Goal: Transaction & Acquisition: Obtain resource

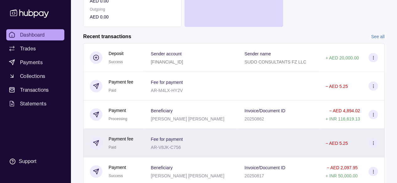
scroll to position [149, 0]
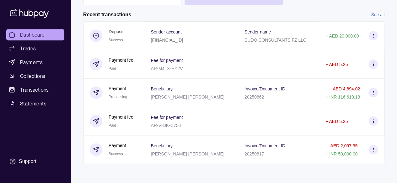
click at [377, 15] on link "See all" at bounding box center [377, 14] width 13 height 7
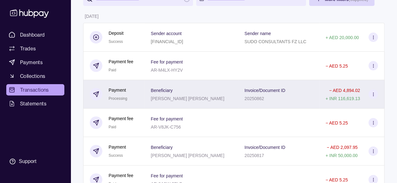
scroll to position [63, 0]
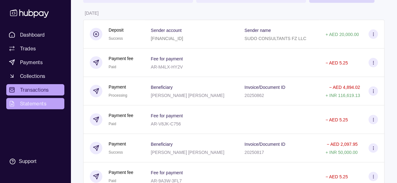
click at [27, 103] on span "Statements" at bounding box center [33, 104] width 26 height 8
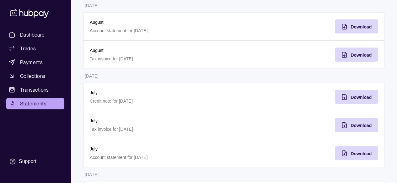
scroll to position [94, 0]
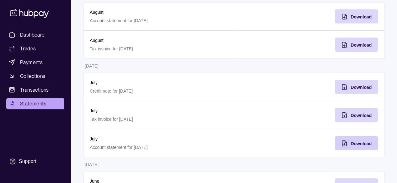
click at [359, 144] on span "Download" at bounding box center [360, 143] width 21 height 5
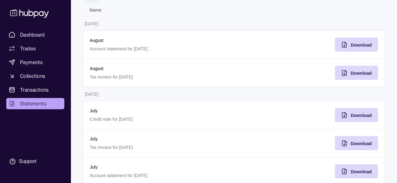
scroll to position [56, 0]
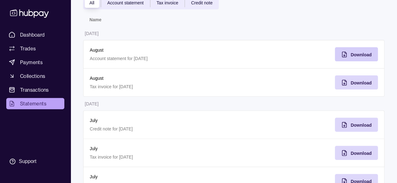
click at [358, 57] on div "Download" at bounding box center [360, 55] width 21 height 8
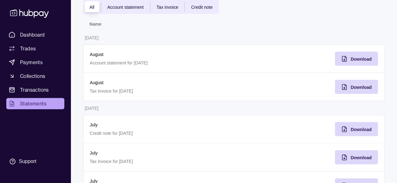
scroll to position [0, 0]
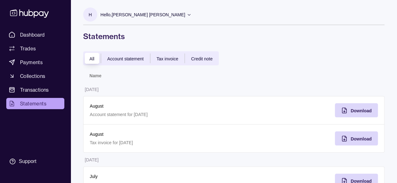
click at [137, 58] on span "Account statement" at bounding box center [125, 58] width 36 height 5
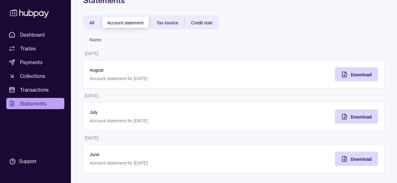
scroll to position [38, 0]
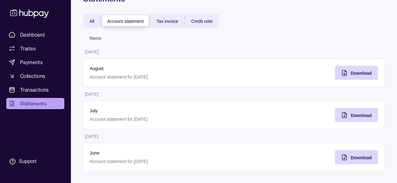
click at [251, 76] on div "Download" at bounding box center [309, 73] width 150 height 29
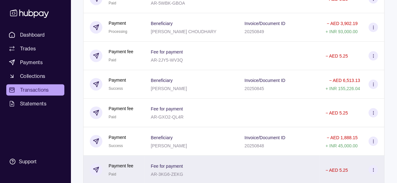
scroll to position [494, 0]
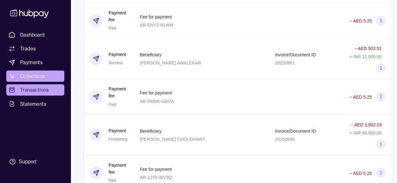
click at [38, 76] on span "Collections" at bounding box center [32, 76] width 25 height 8
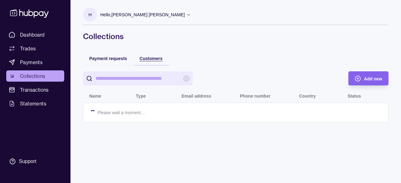
click at [150, 59] on span "Customers" at bounding box center [151, 58] width 23 height 5
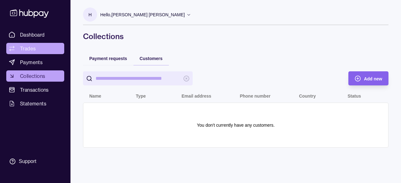
click at [24, 50] on span "Trades" at bounding box center [28, 49] width 16 height 8
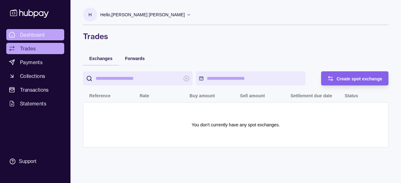
click at [41, 37] on span "Dashboard" at bounding box center [32, 35] width 25 height 8
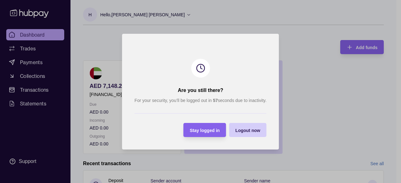
click at [248, 127] on div "Logout now" at bounding box center [247, 130] width 25 height 8
